Goal: Task Accomplishment & Management: Complete application form

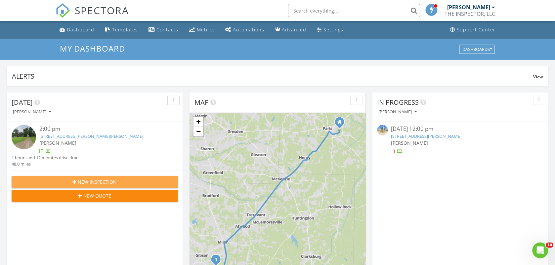
click at [142, 180] on div "New Inspection" at bounding box center [95, 182] width 156 height 7
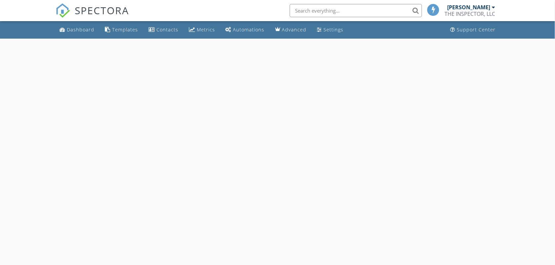
select select "7"
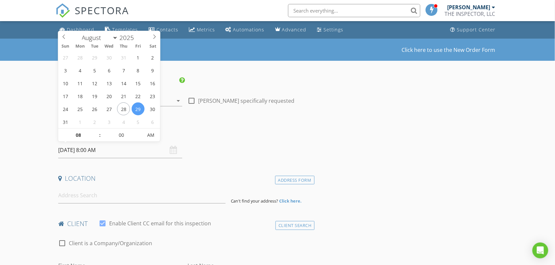
click at [113, 150] on input "08/29/2025 8:00 AM" at bounding box center [120, 150] width 124 height 16
type input "09"
type input "[DATE] 9:00 AM"
click at [94, 131] on span at bounding box center [96, 132] width 5 height 7
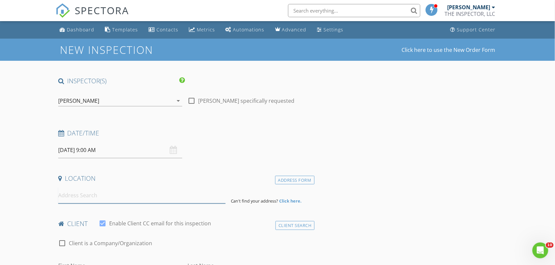
click at [86, 195] on input at bounding box center [141, 196] width 167 height 16
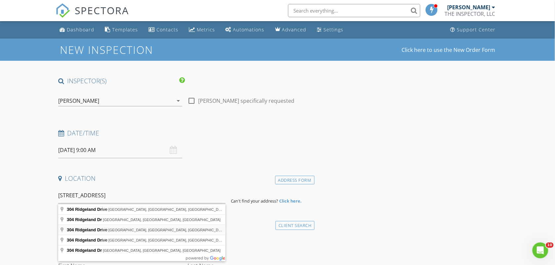
type input "304 Ridgeland Drive, Clarksville, TN, USA"
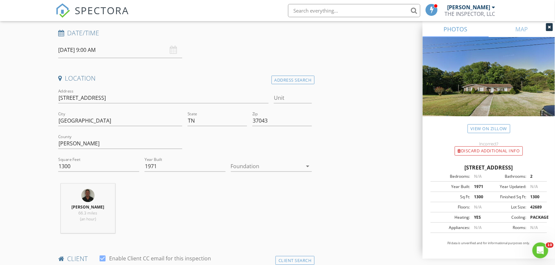
scroll to position [116, 0]
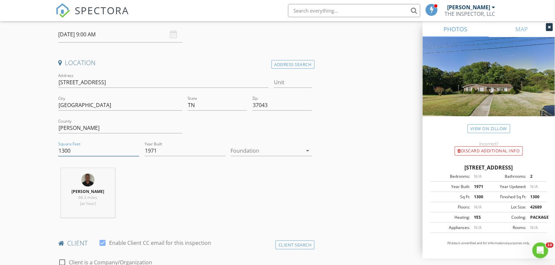
click at [86, 150] on input "1300" at bounding box center [98, 151] width 81 height 11
type input "1950"
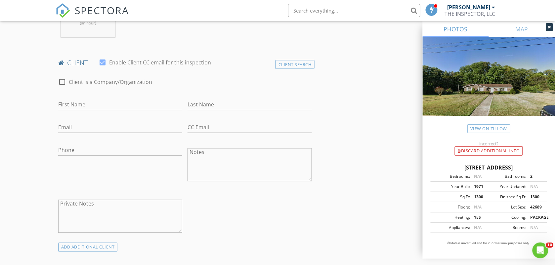
scroll to position [298, 0]
click at [138, 97] on div "First Name" at bounding box center [120, 104] width 124 height 21
click at [126, 110] on div "First Name" at bounding box center [120, 107] width 124 height 18
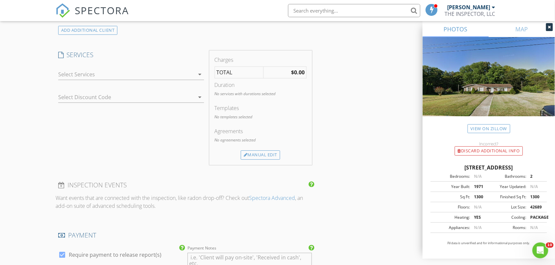
scroll to position [529, 0]
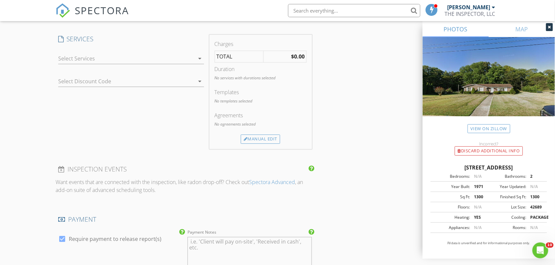
click at [354, 105] on div "INSPECTOR(S) check_box Ed Frazier PRIMARY check_box_outline_blank Robert (BoB) …" at bounding box center [278, 89] width 444 height 1084
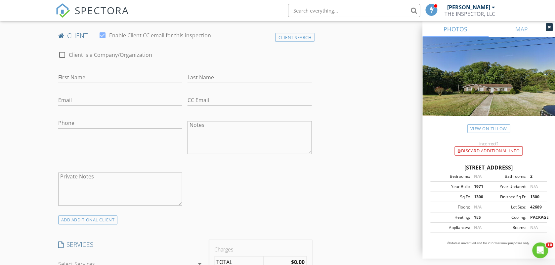
scroll to position [281, 0]
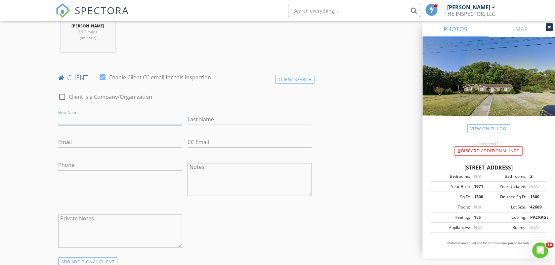
click at [76, 122] on input "First Name" at bounding box center [120, 119] width 124 height 11
type input "Isaiah & [PERSON_NAME]"
click at [221, 123] on input "Last Name" at bounding box center [250, 119] width 124 height 11
type input "[PERSON_NAME]"
click at [108, 144] on input "Email" at bounding box center [120, 142] width 124 height 11
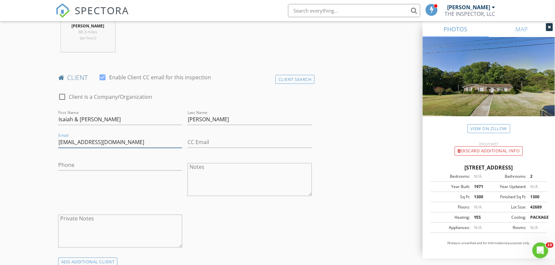
type input "[EMAIL_ADDRESS][DOMAIN_NAME]"
click at [206, 144] on input "CC Email" at bounding box center [250, 142] width 124 height 11
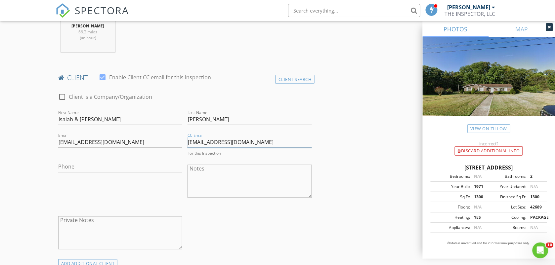
type input "[EMAIL_ADDRESS][DOMAIN_NAME]"
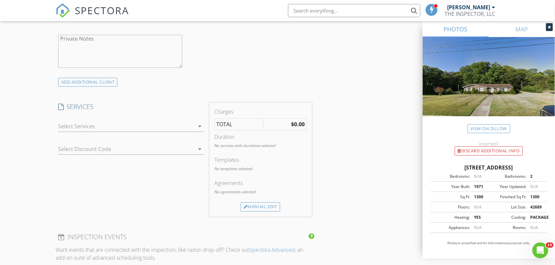
scroll to position [463, 0]
click at [199, 123] on icon "arrow_drop_down" at bounding box center [200, 125] width 8 height 8
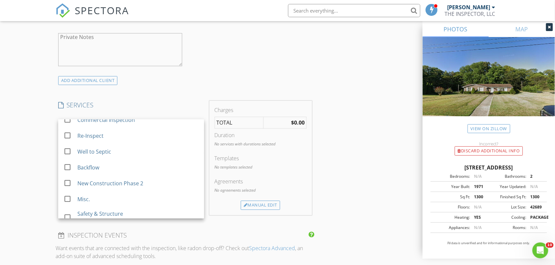
scroll to position [144, 0]
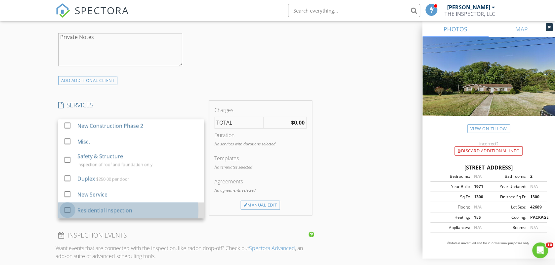
click at [65, 213] on div at bounding box center [67, 210] width 11 height 11
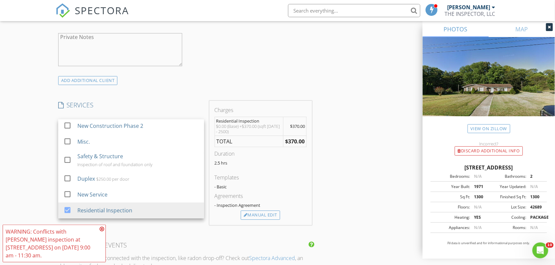
click at [366, 146] on div "INSPECTOR(S) check_box Ed Frazier PRIMARY check_box_outline_blank Robert (BoB) …" at bounding box center [278, 160] width 444 height 1094
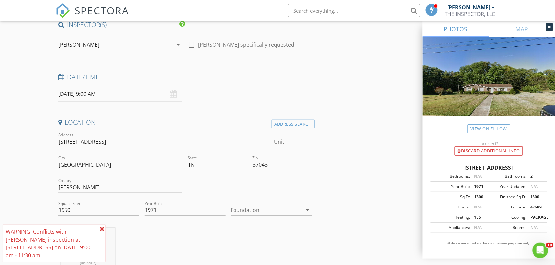
scroll to position [0, 0]
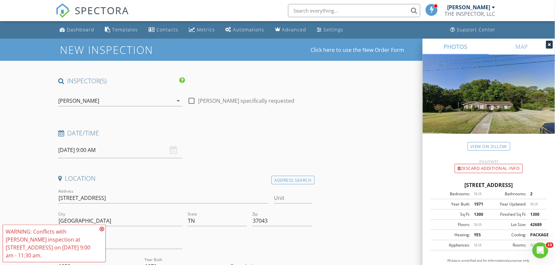
click at [152, 100] on div "[PERSON_NAME]" at bounding box center [115, 101] width 115 height 11
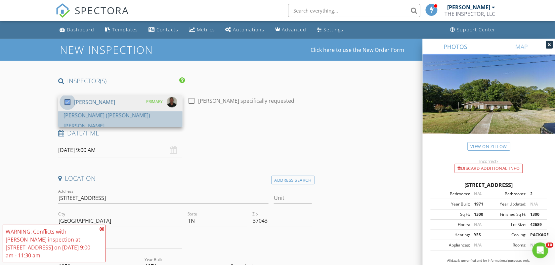
click at [65, 108] on div at bounding box center [67, 102] width 11 height 11
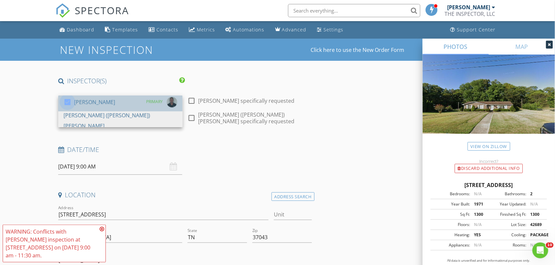
click at [68, 101] on div at bounding box center [67, 102] width 11 height 11
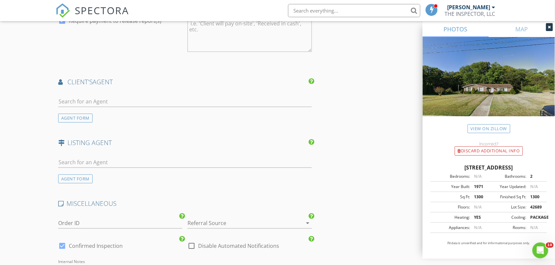
scroll to position [777, 0]
click at [124, 95] on input "text" at bounding box center [185, 100] width 254 height 11
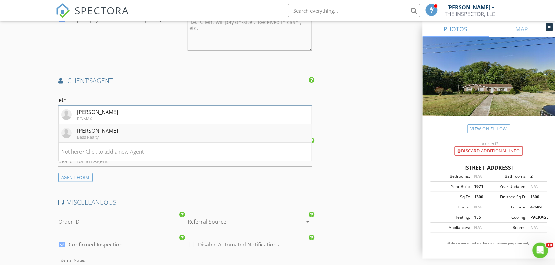
type input "eth"
click at [113, 124] on li "Ethan Lee Bass Realty" at bounding box center [185, 133] width 253 height 19
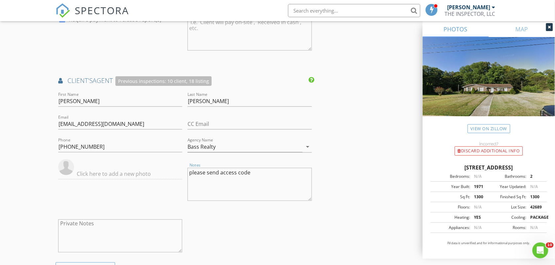
click at [266, 168] on textarea "please send access code" at bounding box center [250, 184] width 124 height 33
type textarea "p"
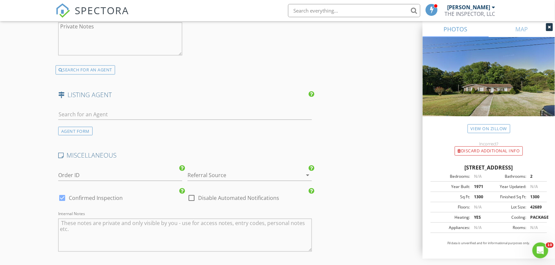
scroll to position [1025, 0]
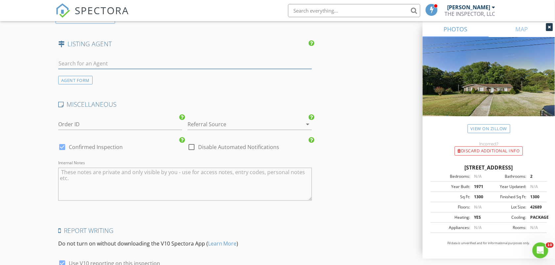
click at [113, 58] on input "text" at bounding box center [185, 63] width 254 height 11
type input "j"
click at [87, 76] on div "AGENT FORM" at bounding box center [75, 80] width 34 height 9
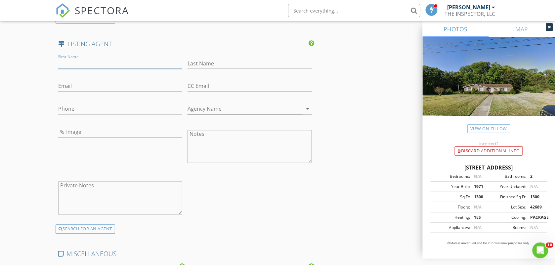
click at [85, 58] on input "First Name" at bounding box center [120, 63] width 124 height 11
type input "Jessica"
click at [193, 58] on input "Last Name" at bounding box center [250, 63] width 124 height 11
type input "Little"
click at [68, 81] on input "Email" at bounding box center [120, 86] width 124 height 11
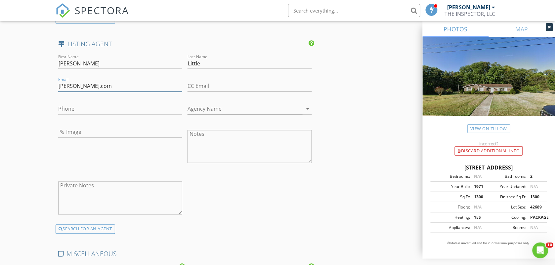
type input "[PERSON_NAME],com"
click at [79, 104] on input "Phone" at bounding box center [120, 109] width 124 height 11
type input "[PHONE_NUMBER]"
click at [224, 136] on textarea "Notes" at bounding box center [250, 146] width 124 height 33
type textarea "please send access information thank you"
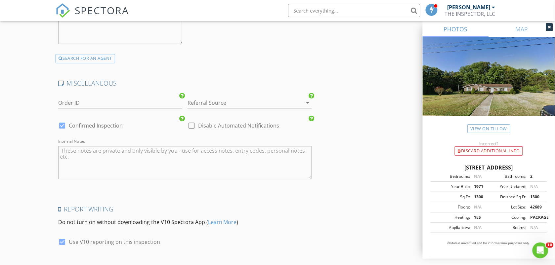
scroll to position [1222, 0]
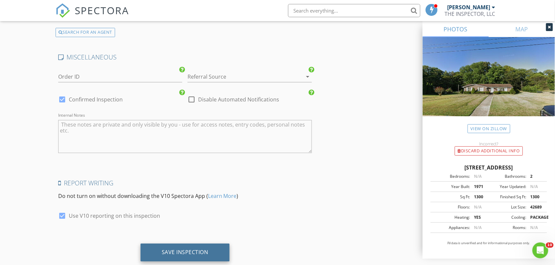
click at [210, 244] on div "Save Inspection" at bounding box center [185, 253] width 89 height 18
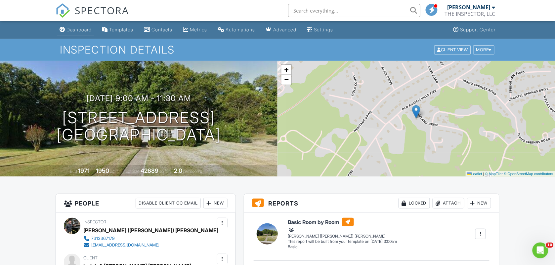
click at [85, 29] on div "Dashboard" at bounding box center [78, 30] width 25 height 6
